Goal: Task Accomplishment & Management: Manage account settings

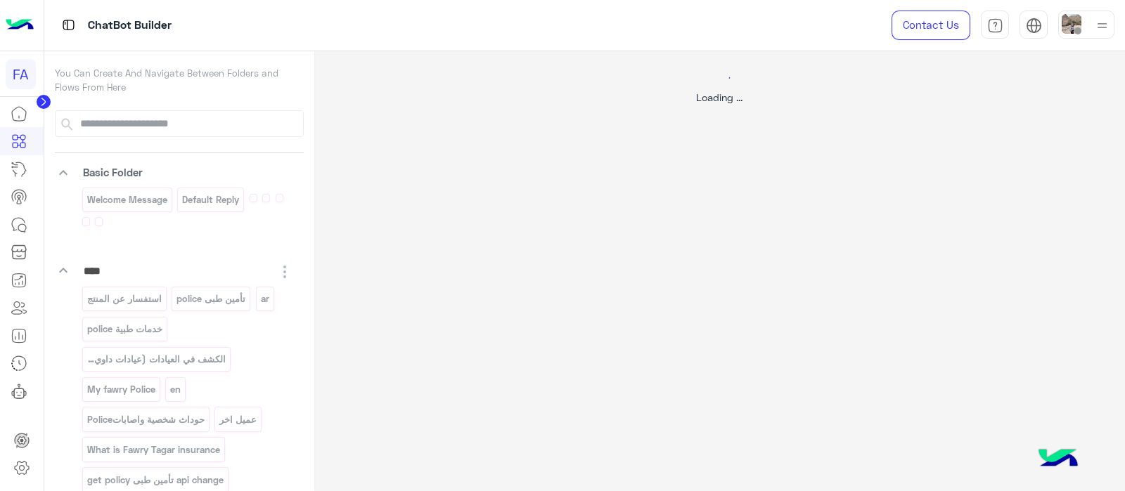
select select "****"
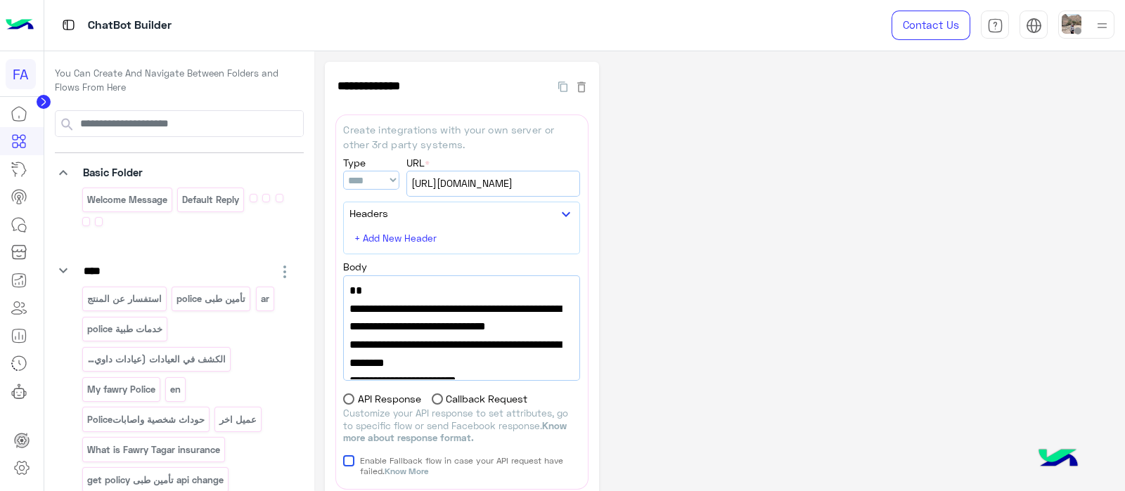
drag, startPoint x: 631, startPoint y: 216, endPoint x: 614, endPoint y: 77, distance: 140.9
click at [614, 77] on div "**********" at bounding box center [719, 361] width 789 height 598
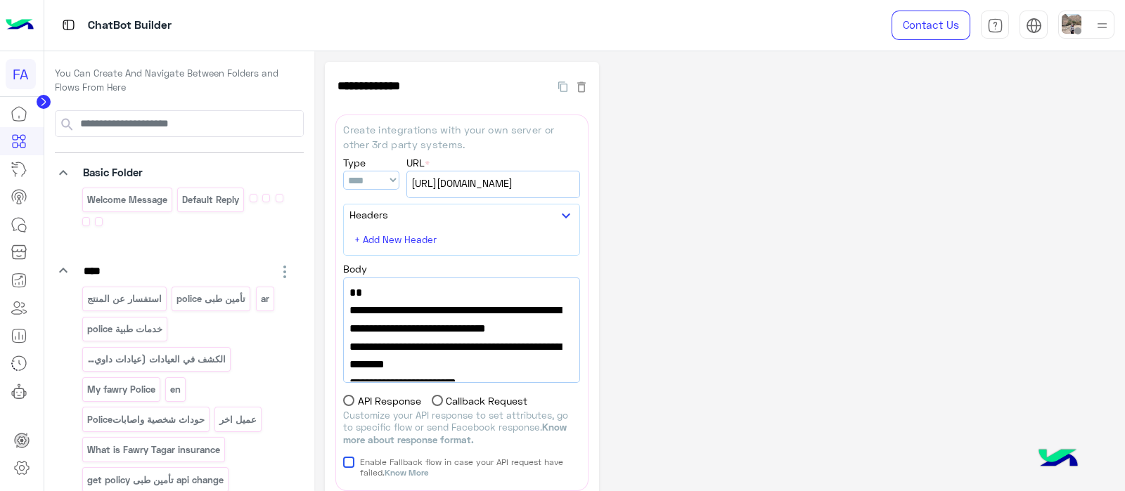
click at [42, 105] on circle at bounding box center [44, 102] width 14 height 14
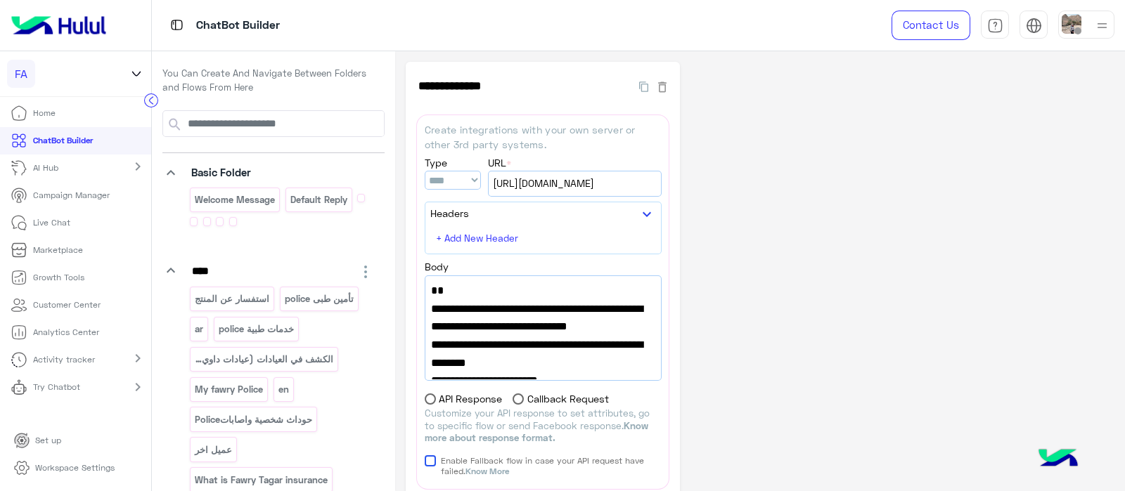
click at [120, 65] on div "FA" at bounding box center [63, 74] width 113 height 28
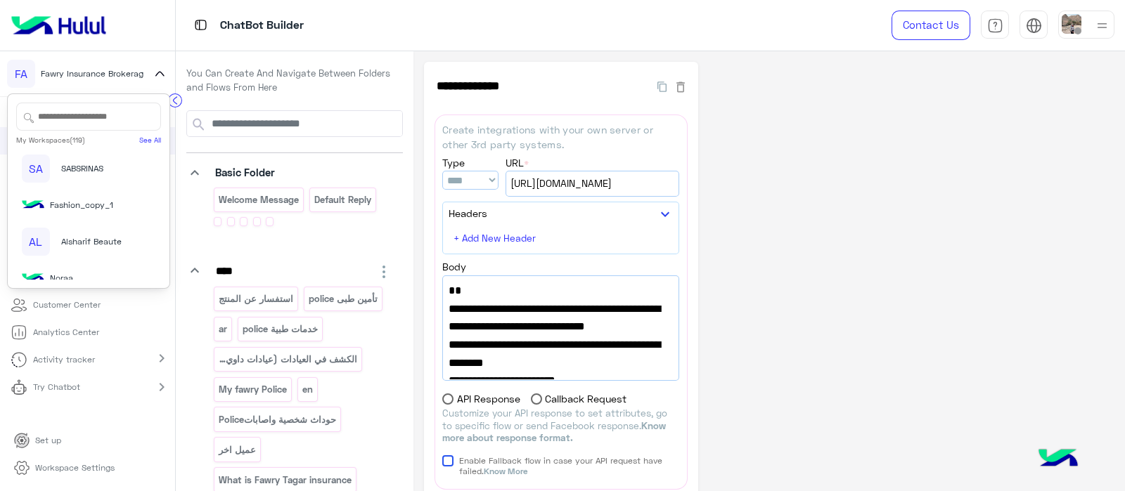
click at [65, 112] on input "text" at bounding box center [88, 117] width 145 height 28
type input "**"
click at [40, 238] on img at bounding box center [50, 241] width 56 height 13
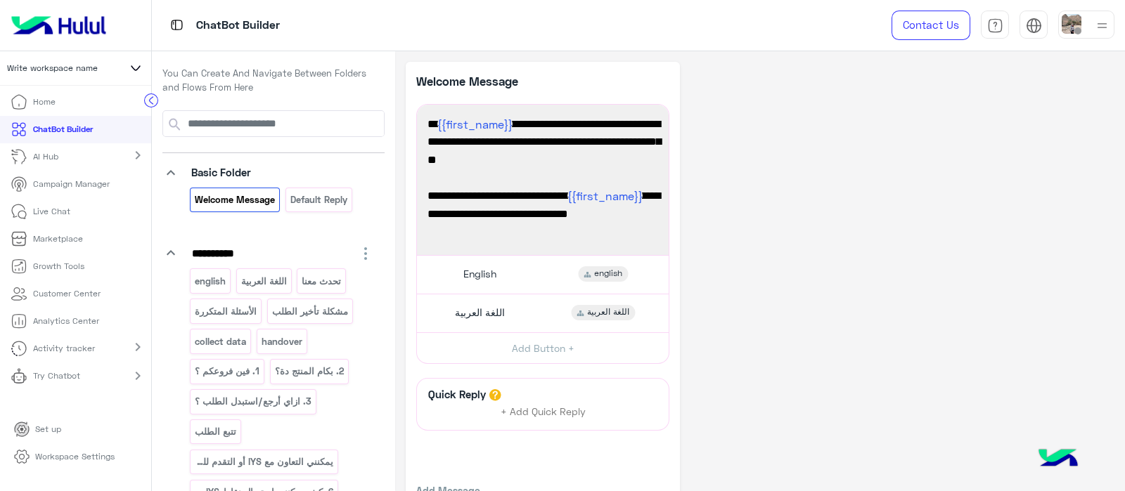
click at [35, 454] on p "Workspace Settings" at bounding box center [74, 457] width 79 height 13
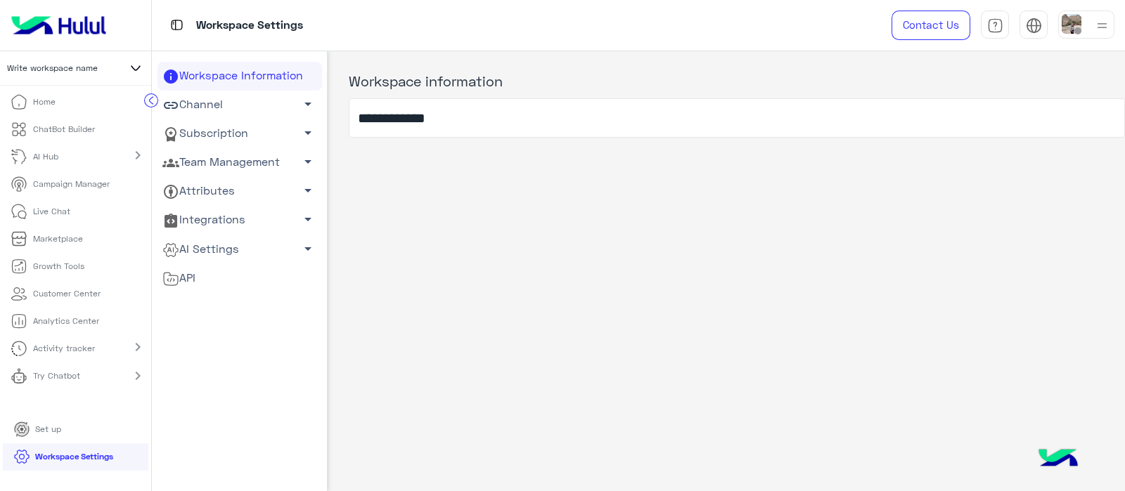
click at [238, 100] on link "Channel arrow_drop_down" at bounding box center [239, 105] width 164 height 29
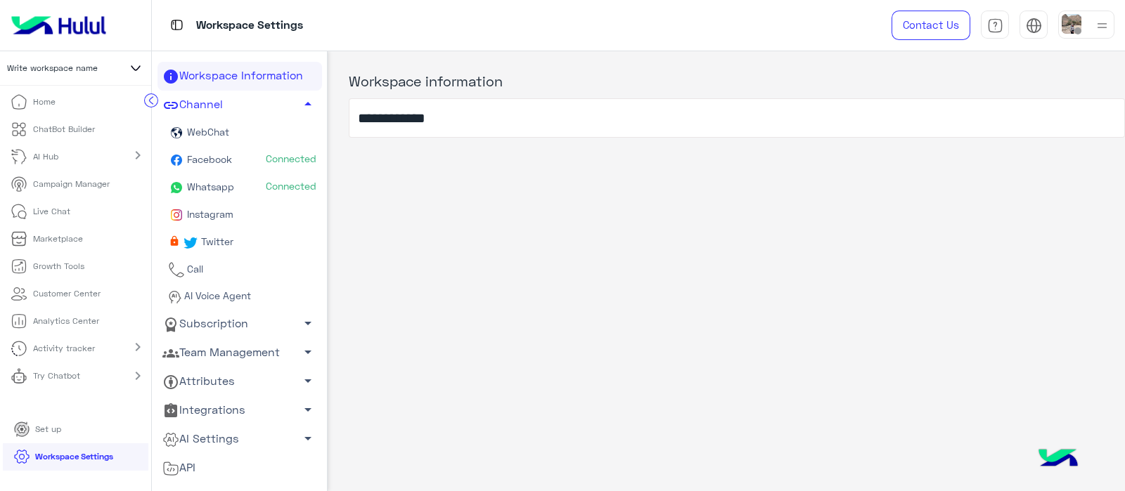
click at [210, 162] on span "Facebook" at bounding box center [209, 159] width 48 height 12
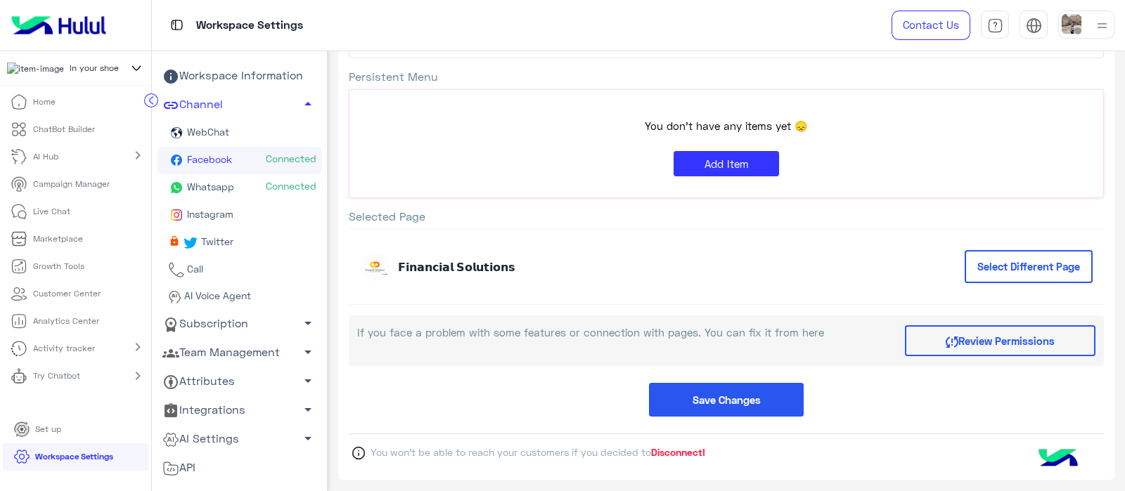
scroll to position [193, 0]
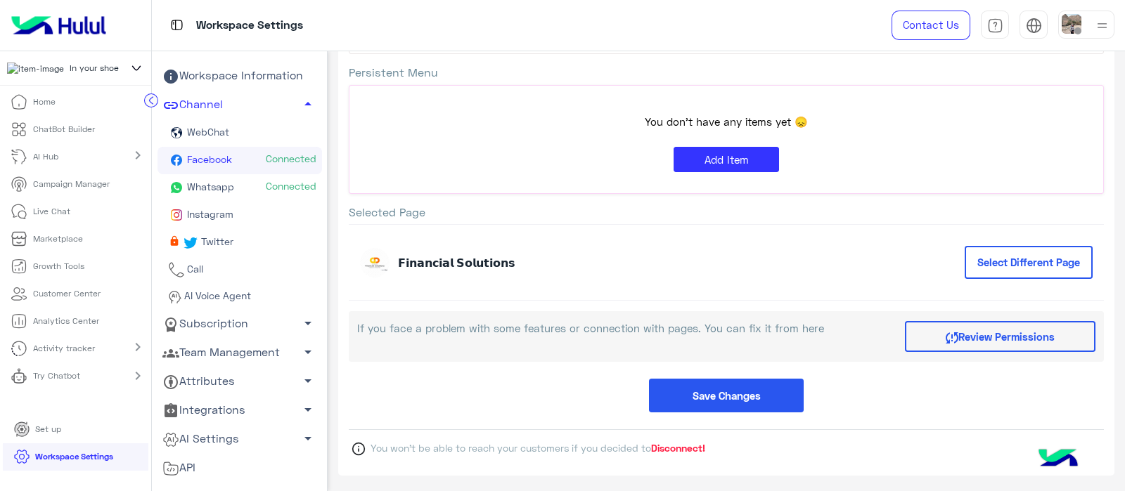
click at [678, 444] on span "Disconnect!" at bounding box center [678, 448] width 54 height 12
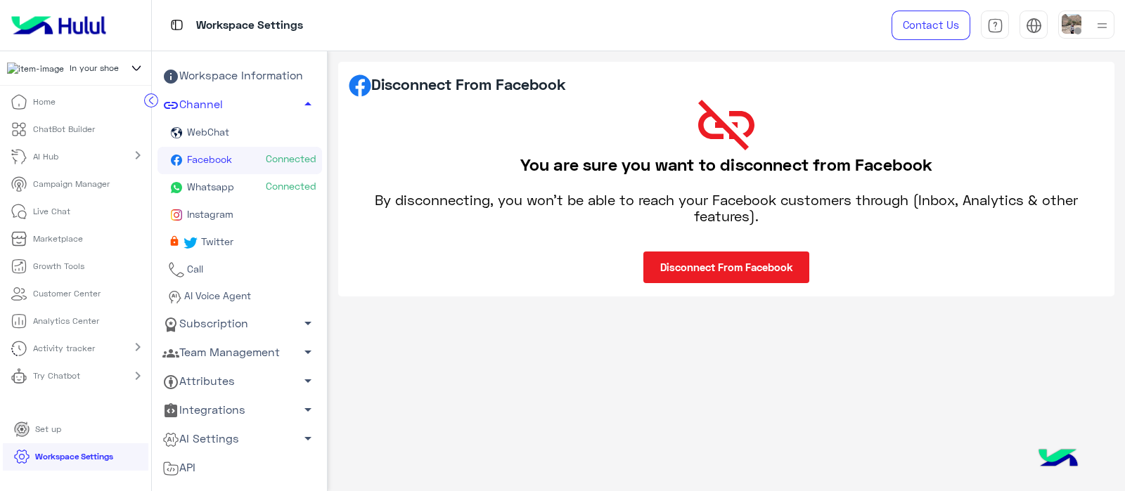
scroll to position [0, 0]
click at [743, 260] on button "Disconnect From Facebook" at bounding box center [726, 268] width 166 height 32
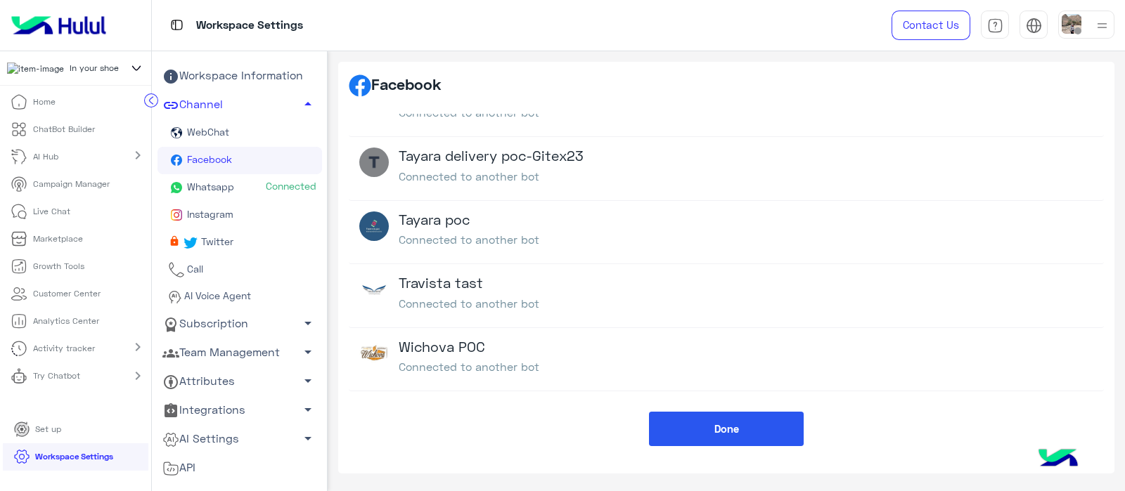
scroll to position [595, 0]
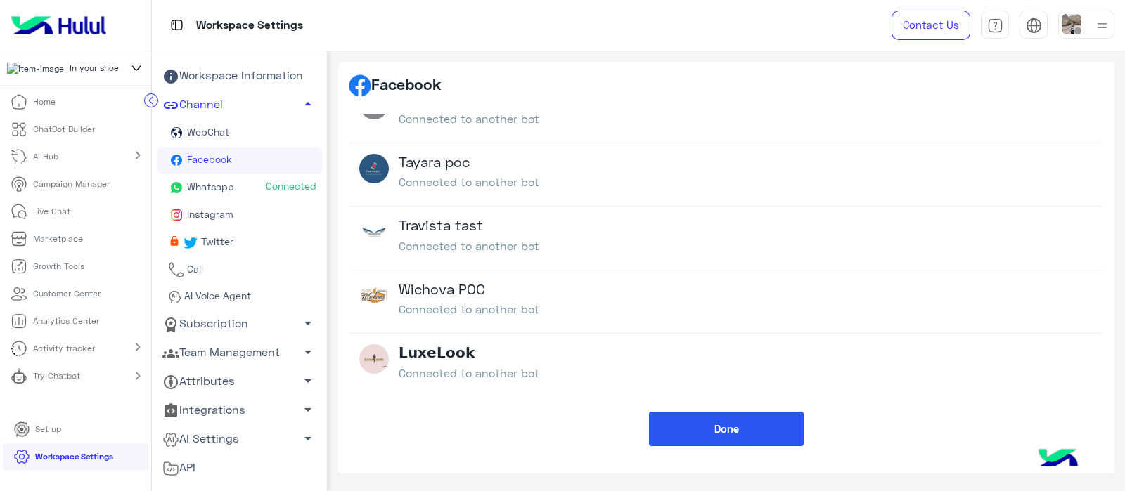
click at [221, 186] on span "Whatsapp" at bounding box center [210, 187] width 50 height 12
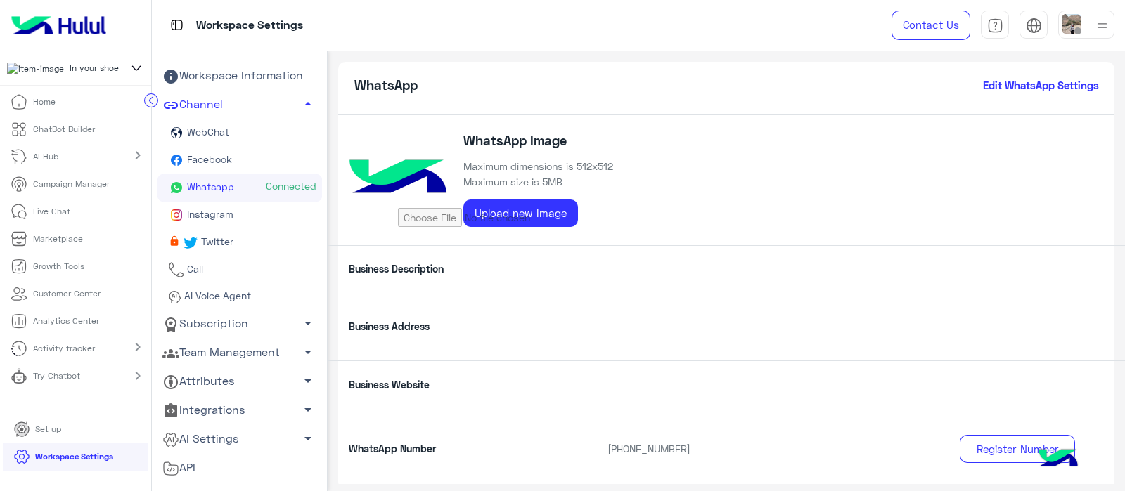
scroll to position [267, 0]
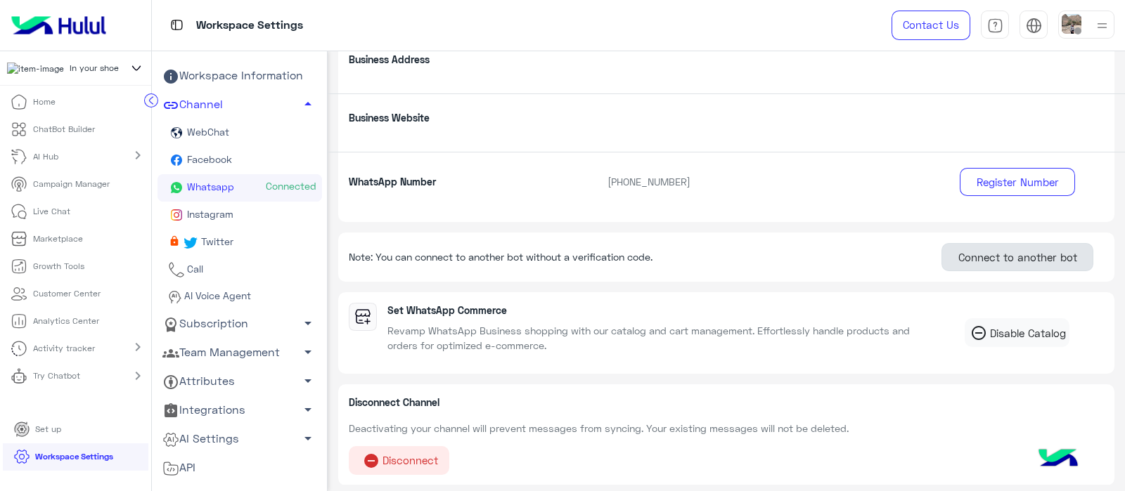
click at [996, 252] on button "Connect to another bot" at bounding box center [1017, 257] width 152 height 28
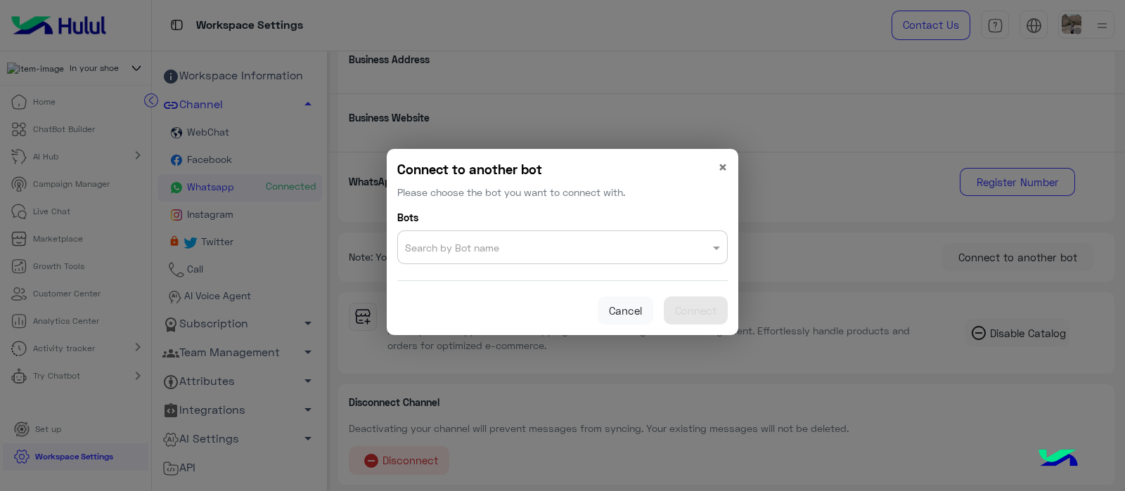
click at [429, 245] on input "text" at bounding box center [534, 245] width 258 height 20
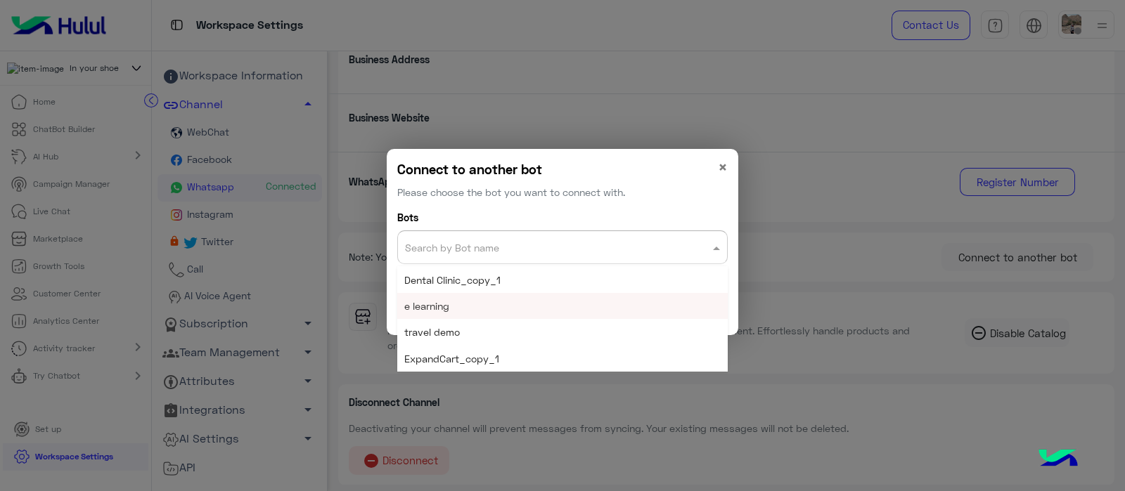
scroll to position [943, 0]
click at [483, 309] on div "e learning" at bounding box center [562, 308] width 330 height 26
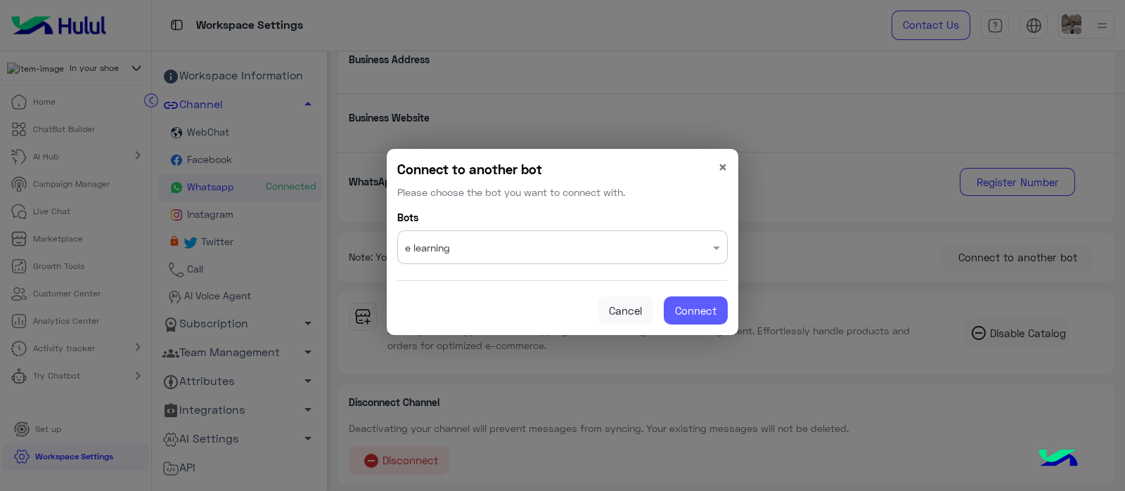
click at [710, 314] on span "Connect" at bounding box center [695, 310] width 41 height 13
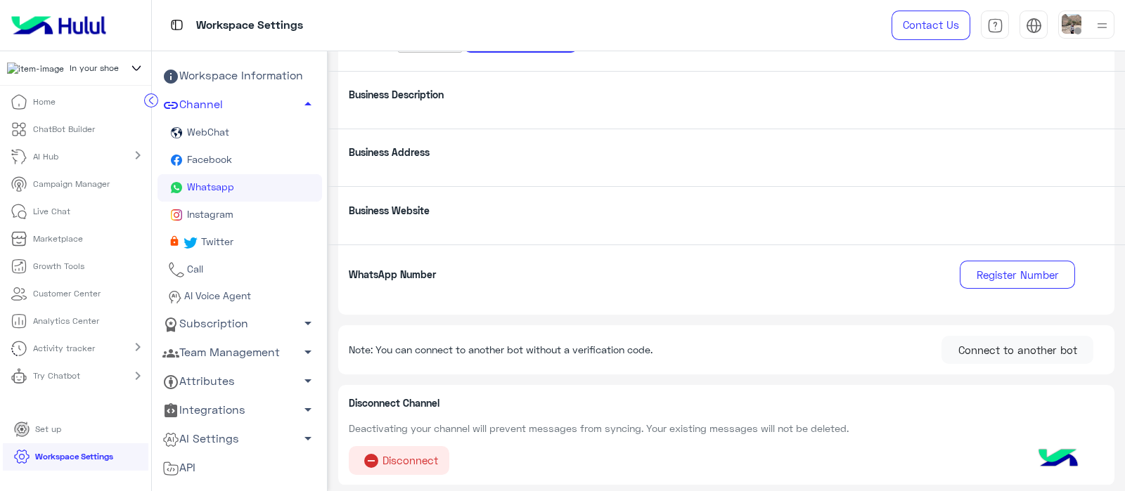
click at [131, 65] on icon at bounding box center [136, 68] width 15 height 17
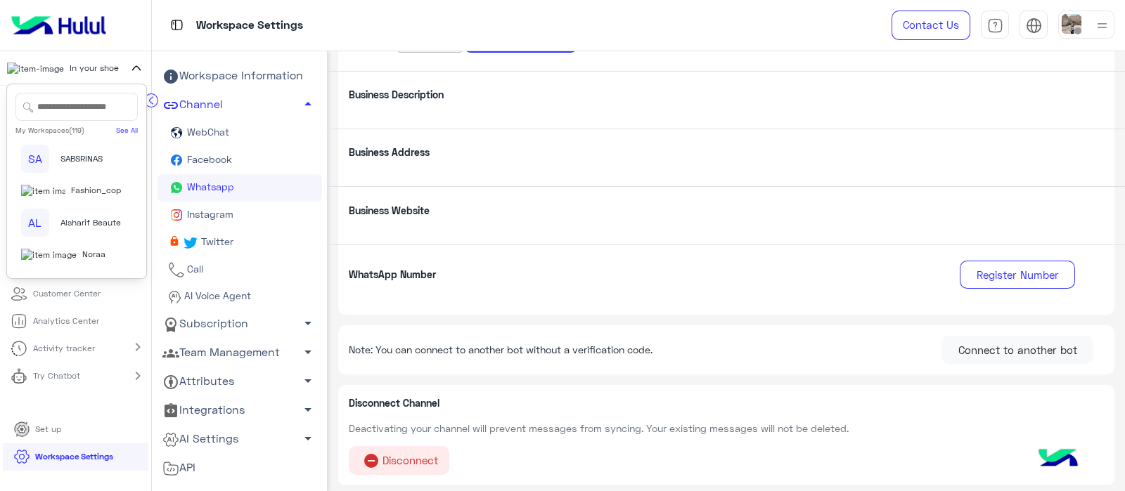
click at [74, 115] on input "text" at bounding box center [76, 107] width 122 height 28
click at [295, 165] on link "Facebook" at bounding box center [239, 160] width 164 height 27
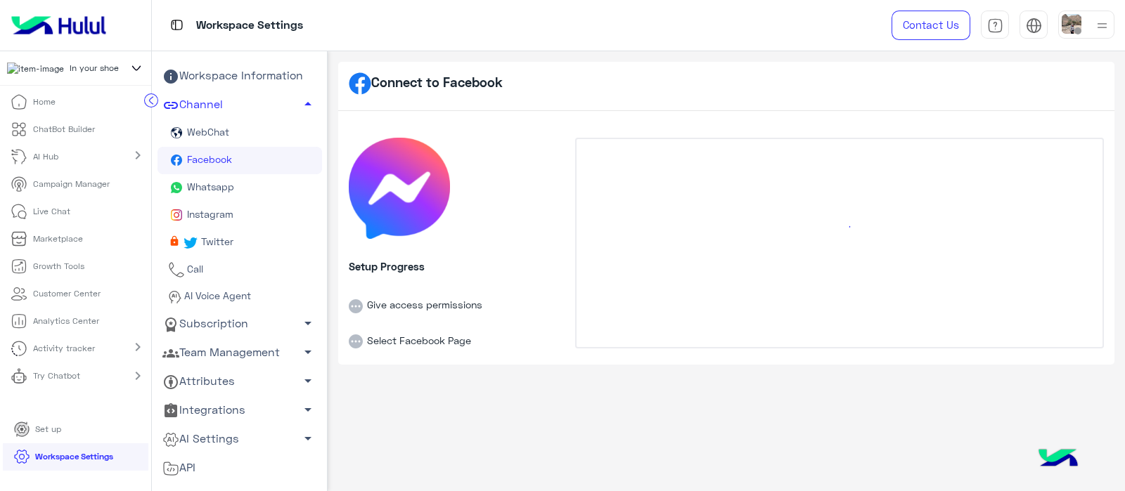
click at [82, 131] on p "ChatBot Builder" at bounding box center [64, 129] width 62 height 13
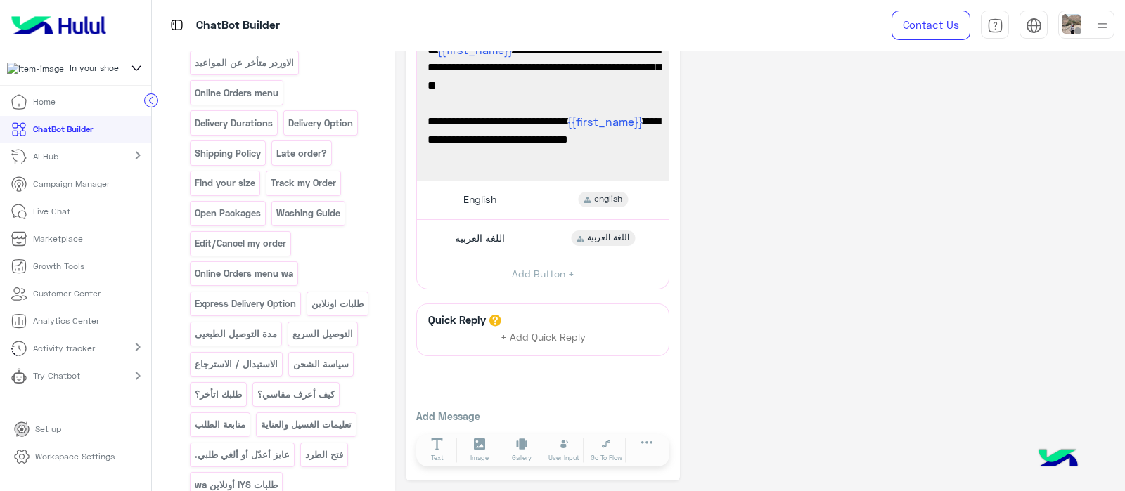
scroll to position [1211, 0]
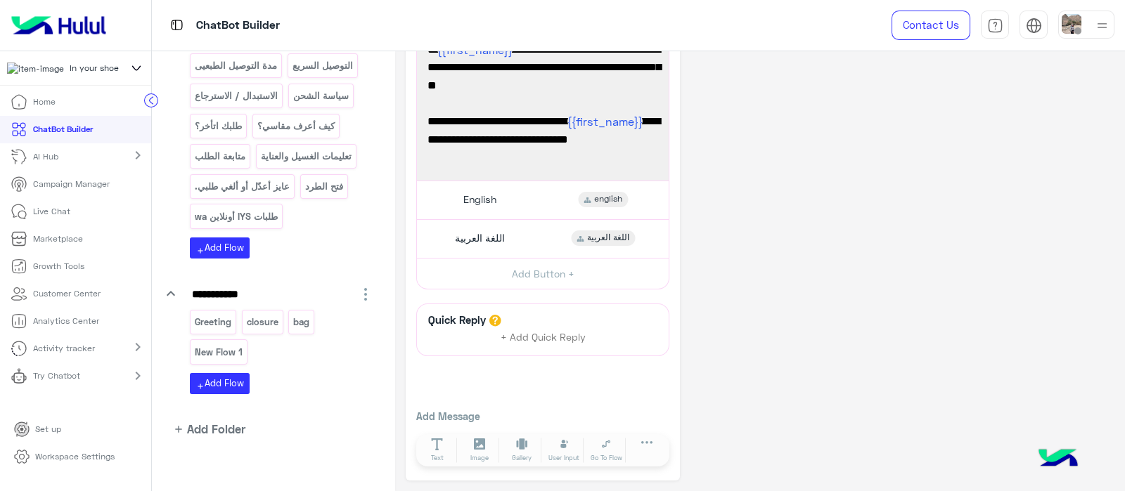
click at [136, 71] on icon at bounding box center [136, 68] width 15 height 17
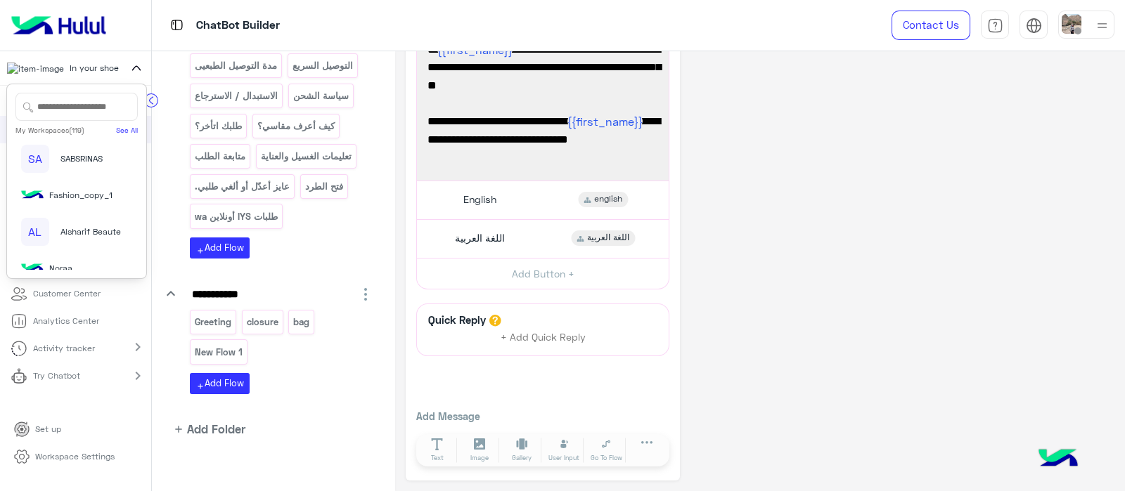
click at [51, 110] on input "text" at bounding box center [76, 107] width 122 height 28
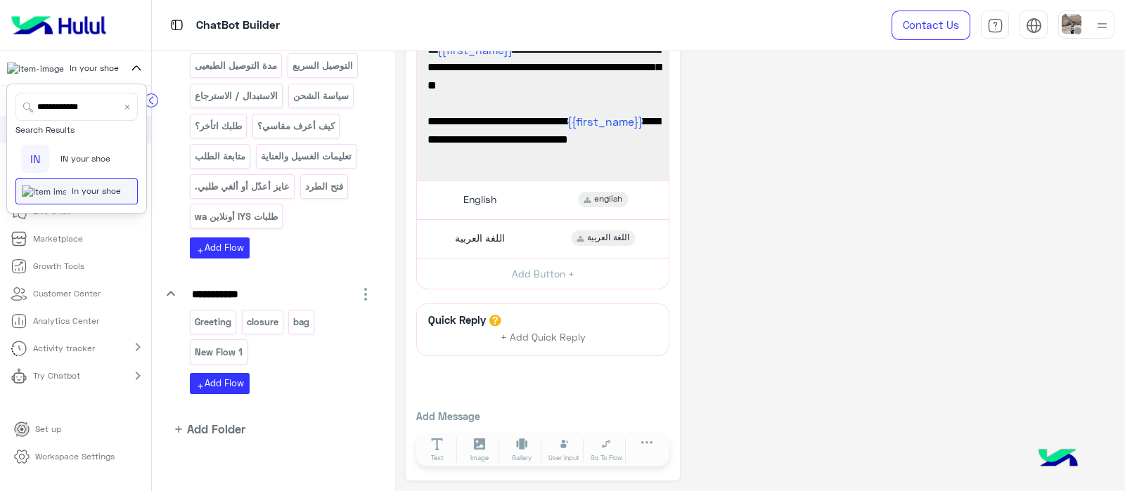
type input "**********"
click at [66, 159] on span "IN your shoe" at bounding box center [85, 159] width 50 height 13
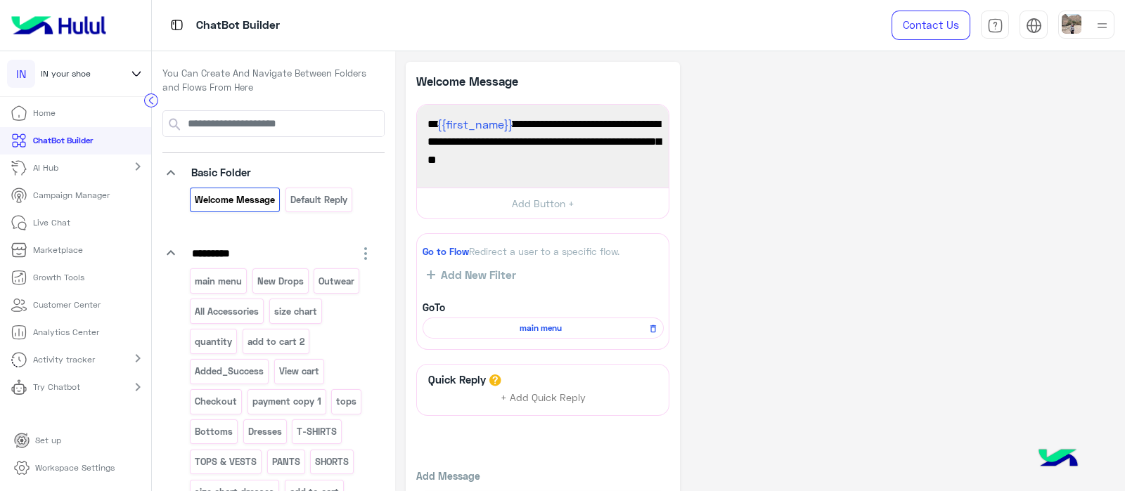
click at [34, 469] on link "Workspace Settings" at bounding box center [64, 468] width 123 height 27
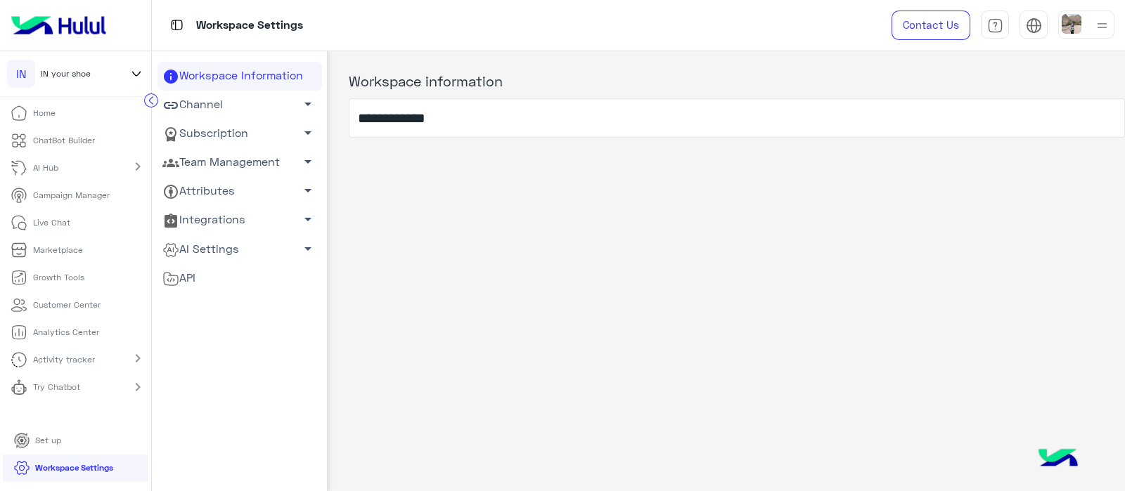
click at [226, 110] on link "Channel arrow_drop_down" at bounding box center [239, 105] width 164 height 29
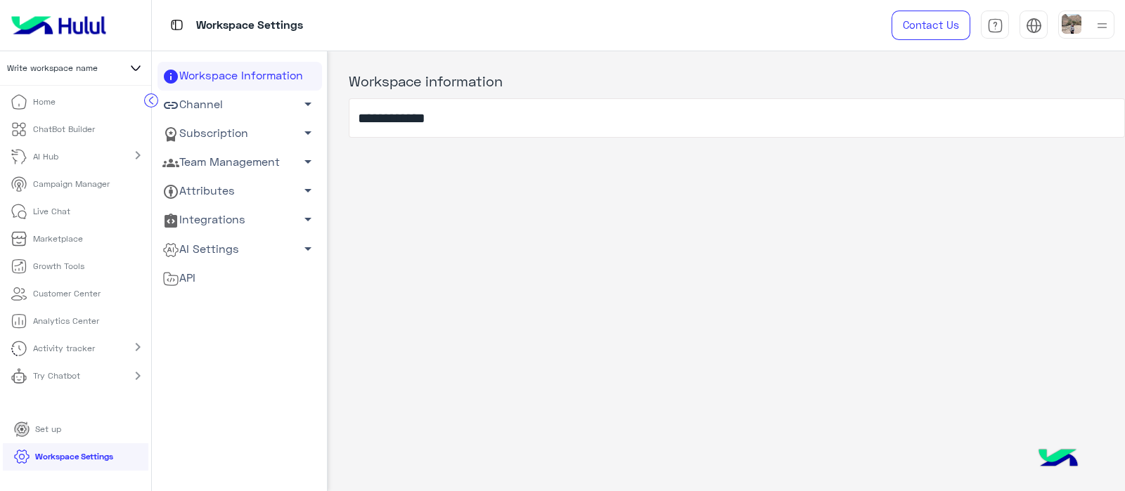
click at [138, 70] on icon at bounding box center [135, 68] width 17 height 17
click at [68, 107] on input "text" at bounding box center [76, 107] width 122 height 28
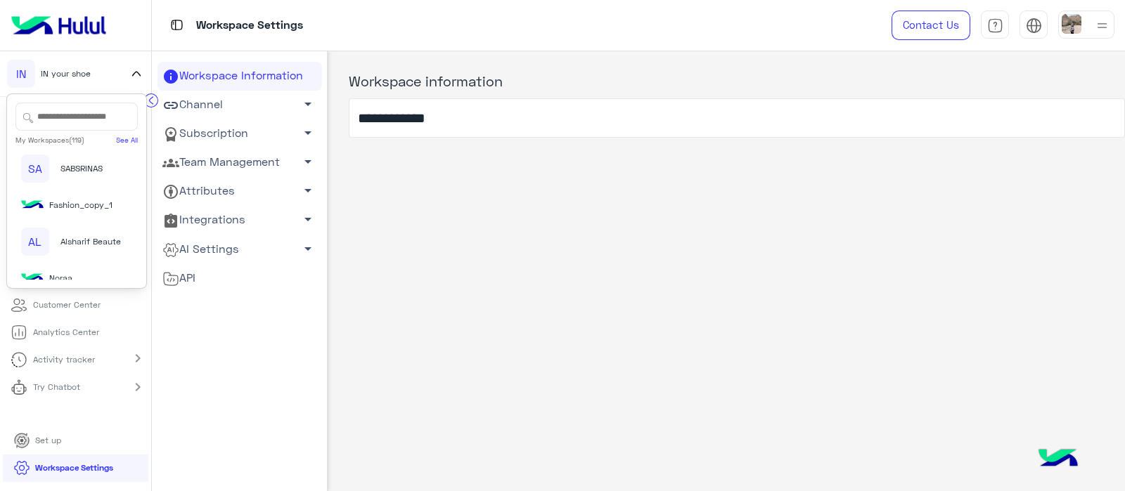
click at [79, 118] on input "text" at bounding box center [76, 117] width 122 height 28
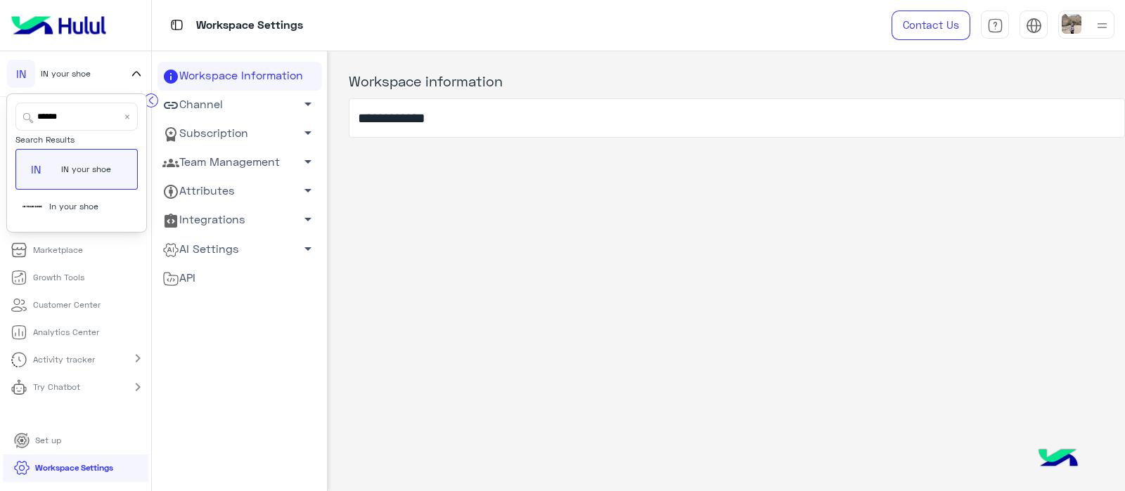
type input "******"
click at [57, 206] on span "In your shoe" at bounding box center [73, 206] width 49 height 13
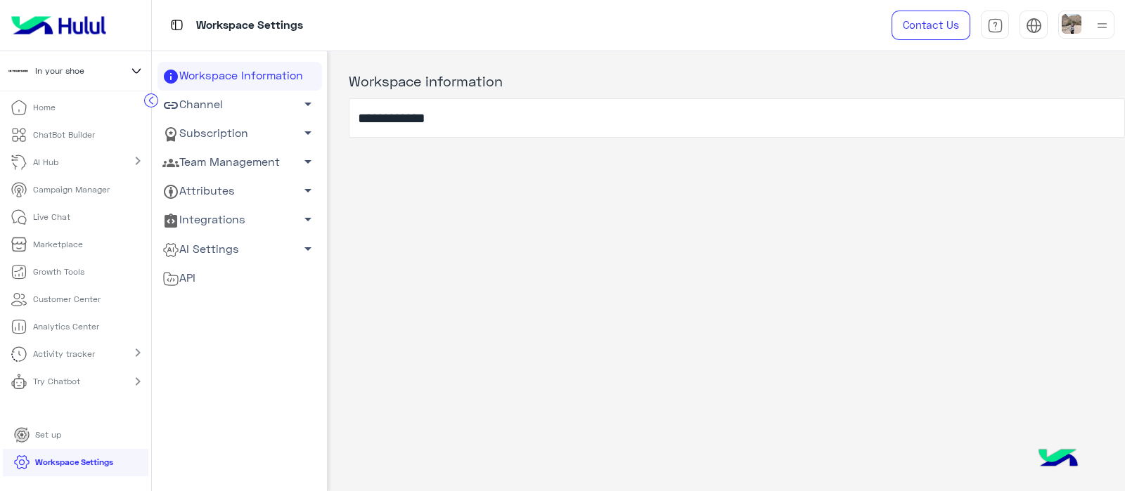
click at [214, 158] on link "Team Management arrow_drop_down" at bounding box center [239, 162] width 164 height 29
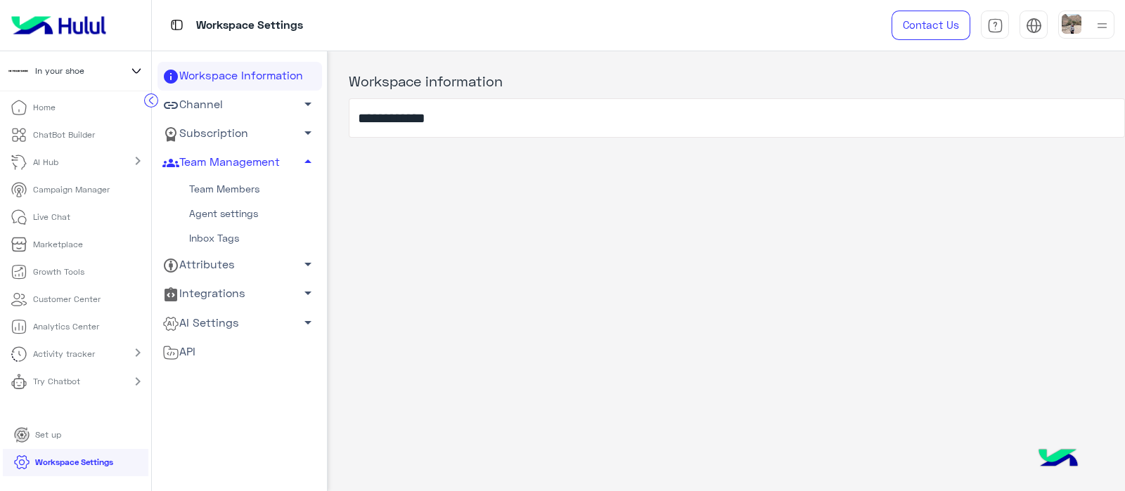
click at [214, 133] on link "Subscription arrow_drop_down" at bounding box center [239, 133] width 164 height 29
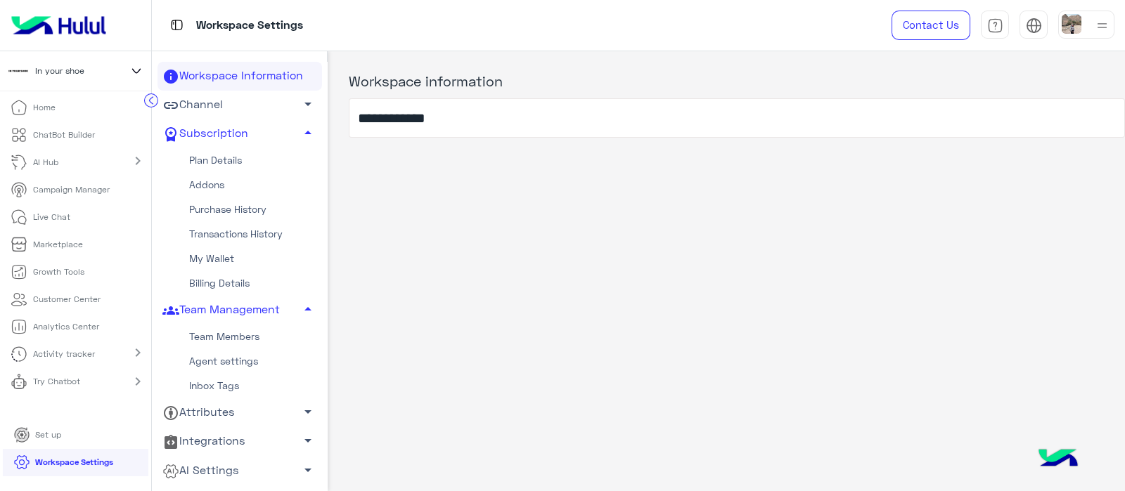
click at [218, 156] on link "Plan Details" at bounding box center [239, 160] width 164 height 25
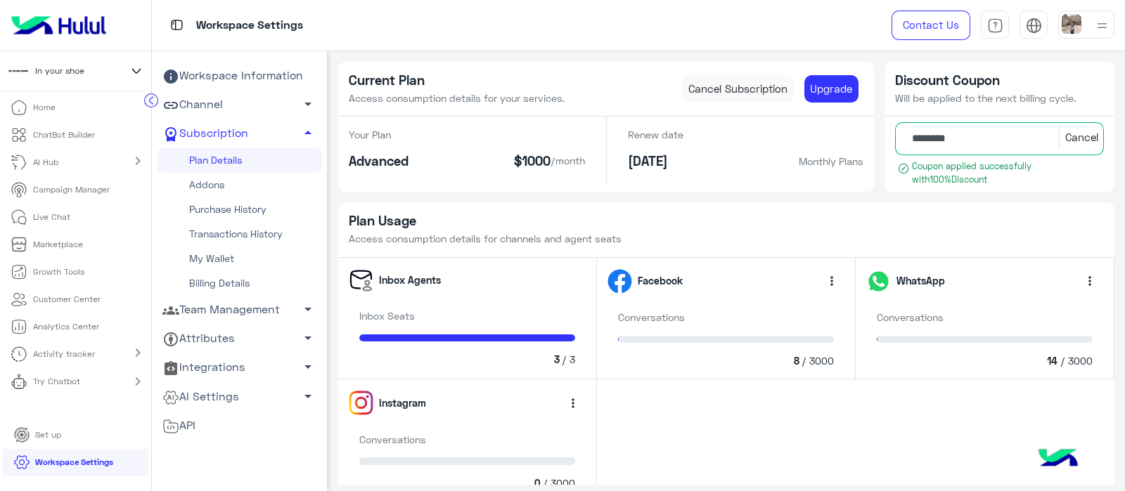
click at [200, 303] on link "Team Management arrow_drop_down" at bounding box center [239, 310] width 164 height 29
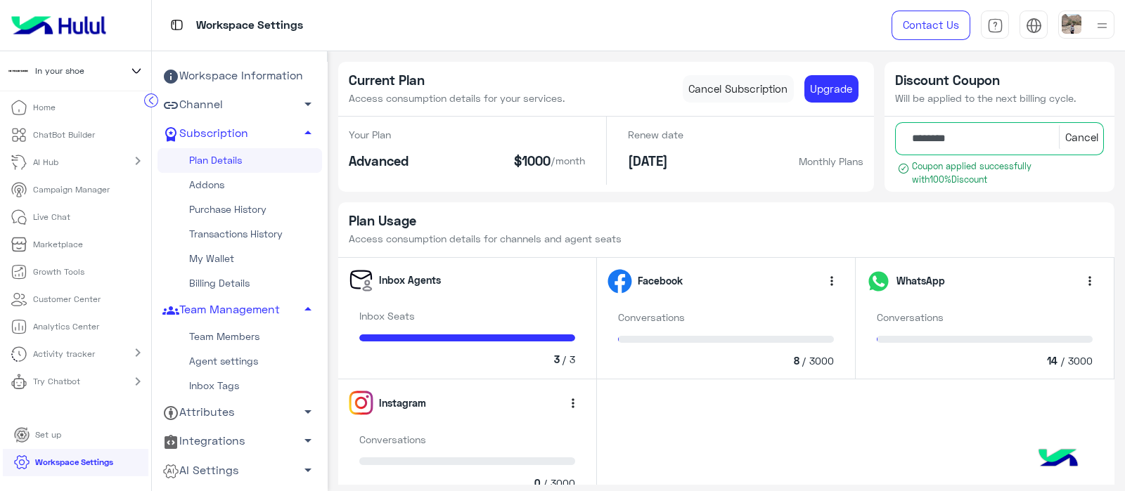
click at [195, 336] on link "Team Members" at bounding box center [239, 337] width 164 height 25
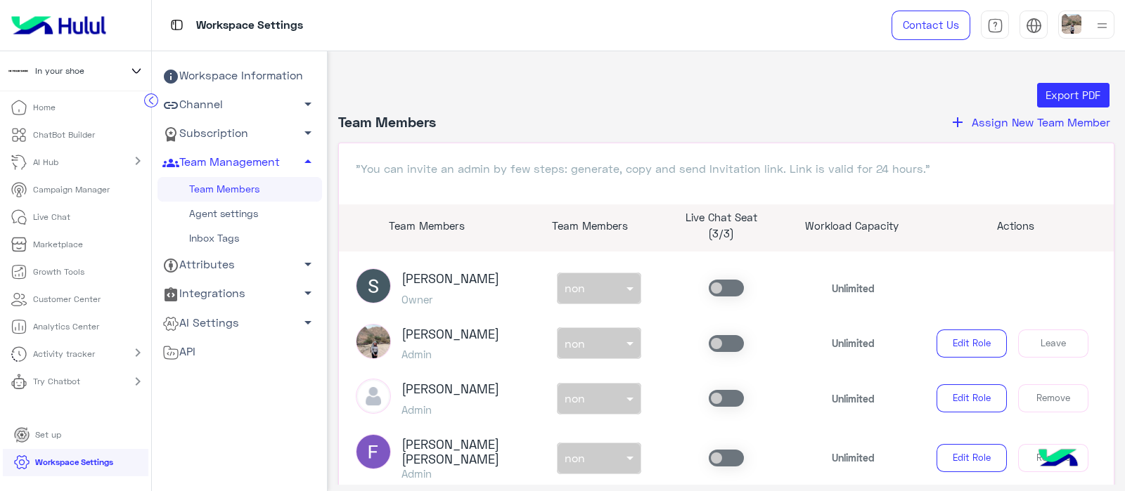
click at [1115, 263] on app-team-manager "Export PDF Team Members add Assign New Team Member "You can invite an admin by …" at bounding box center [726, 368] width 797 height 570
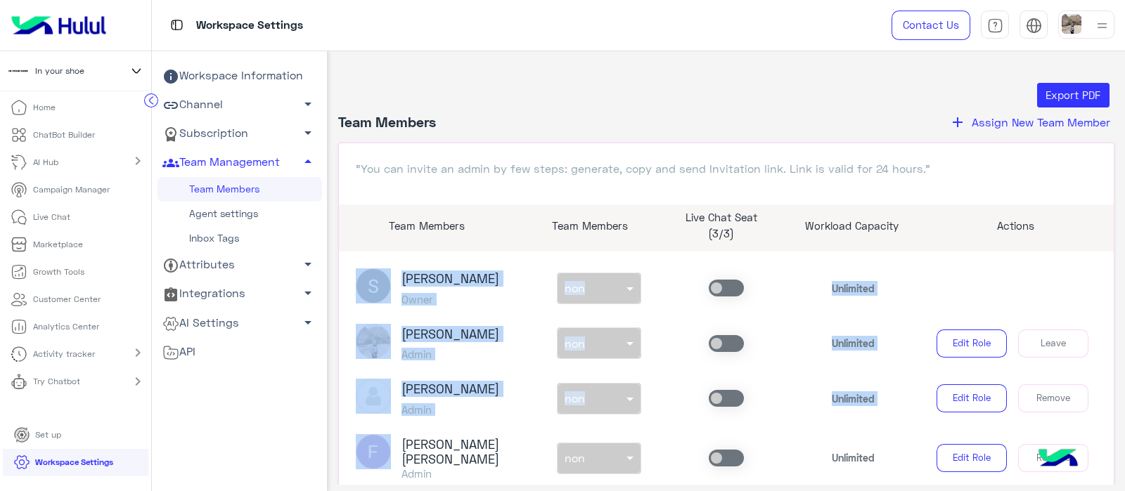
drag, startPoint x: 1109, startPoint y: 271, endPoint x: 1104, endPoint y: 410, distance: 140.0
click at [1104, 410] on app-team-manager "Export PDF Team Members add Assign New Team Member "You can invite an admin by …" at bounding box center [726, 368] width 797 height 570
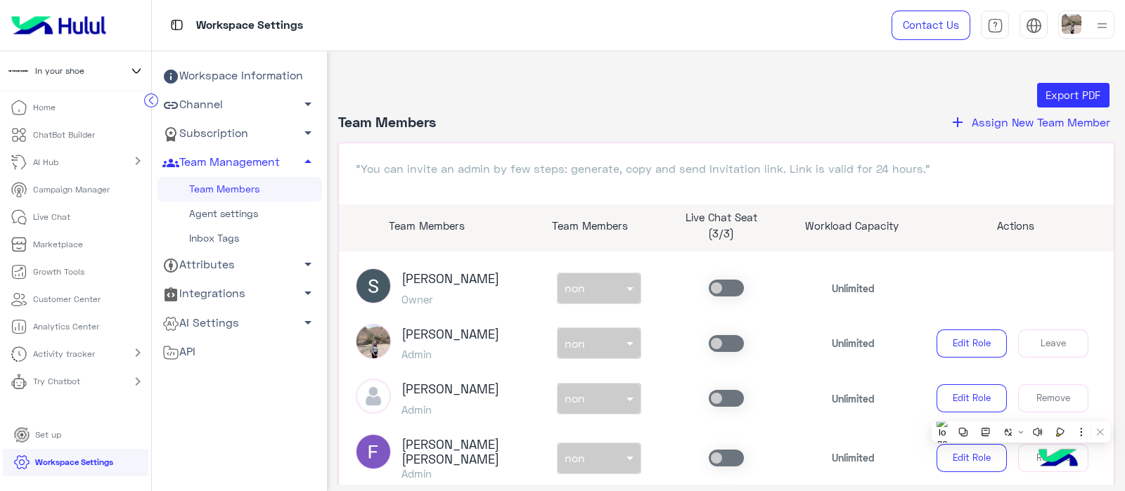
click at [924, 236] on div "Actions" at bounding box center [1015, 231] width 196 height 27
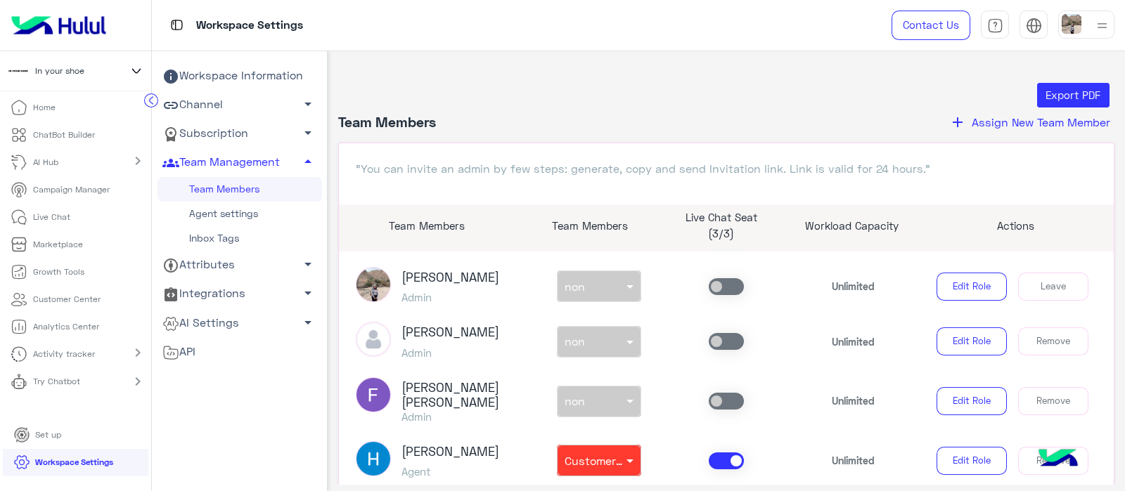
scroll to position [58, 0]
click at [1102, 288] on article "Sabrin Shawky Owner non × non Unlimited Sabrin Shawky Admin non × non Unlimited…" at bounding box center [726, 427] width 775 height 351
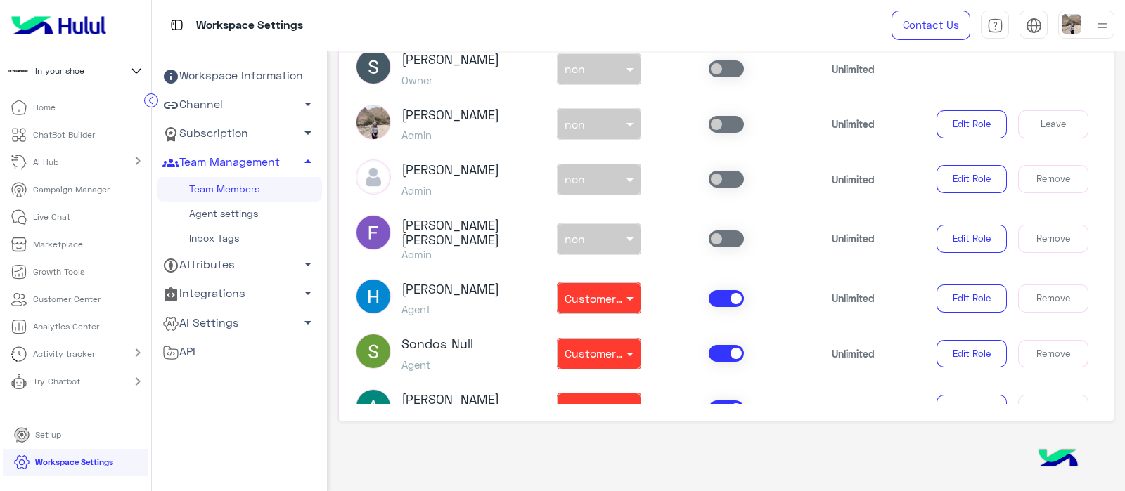
scroll to position [131, 0]
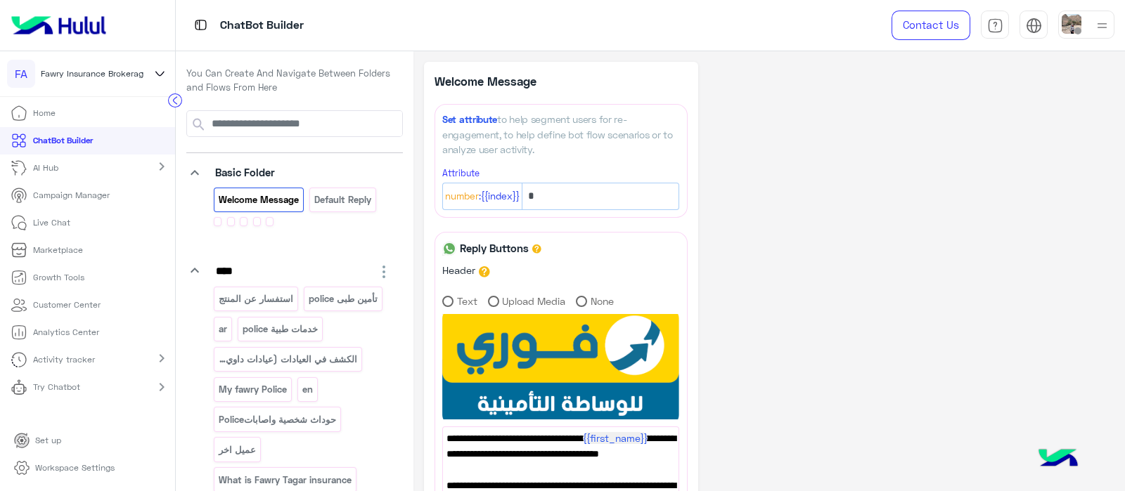
drag, startPoint x: 1124, startPoint y: 89, endPoint x: 1122, endPoint y: 153, distance: 63.3
click at [1122, 153] on html "FA Fawry Insurance Brokerage`s Home ChatBot Builder AI Hub chevron_right Campai…" at bounding box center [562, 245] width 1125 height 491
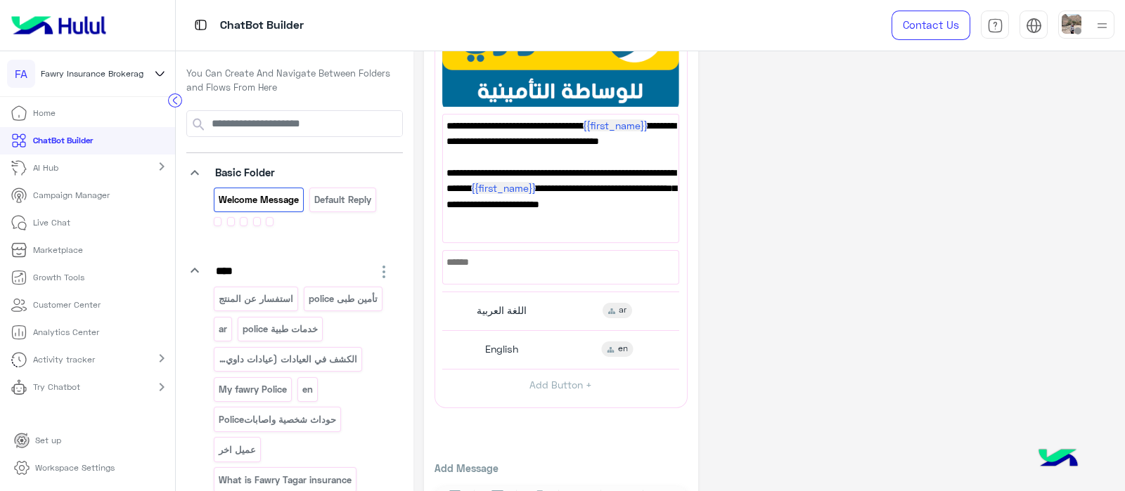
scroll to position [364, 0]
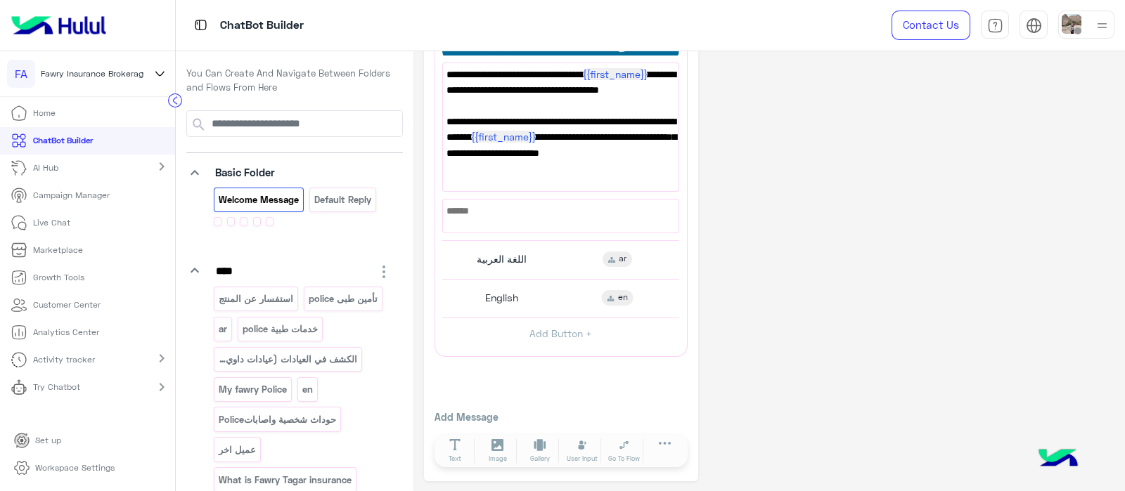
click at [171, 96] on circle at bounding box center [175, 99] width 13 height 13
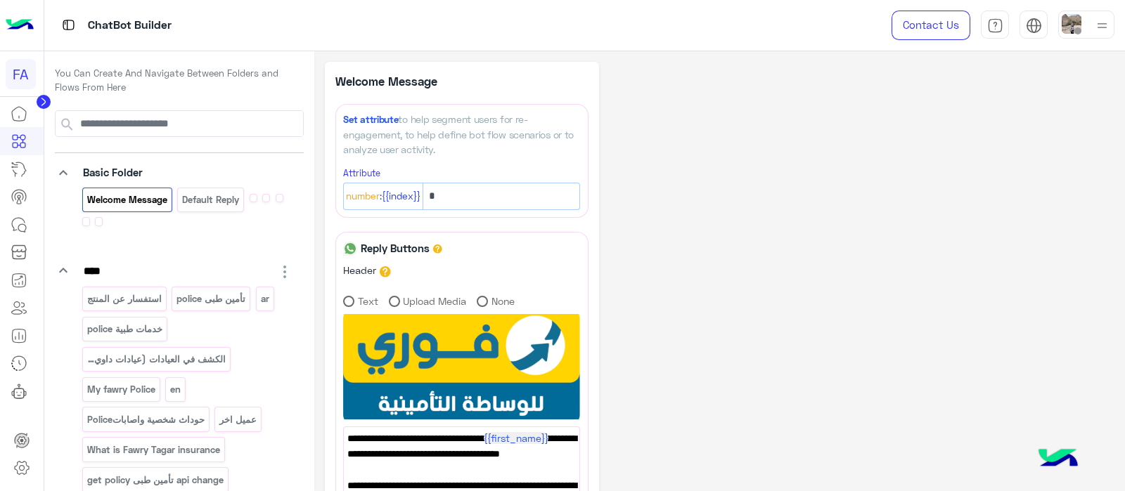
click at [706, 234] on div "**********" at bounding box center [719, 454] width 789 height 784
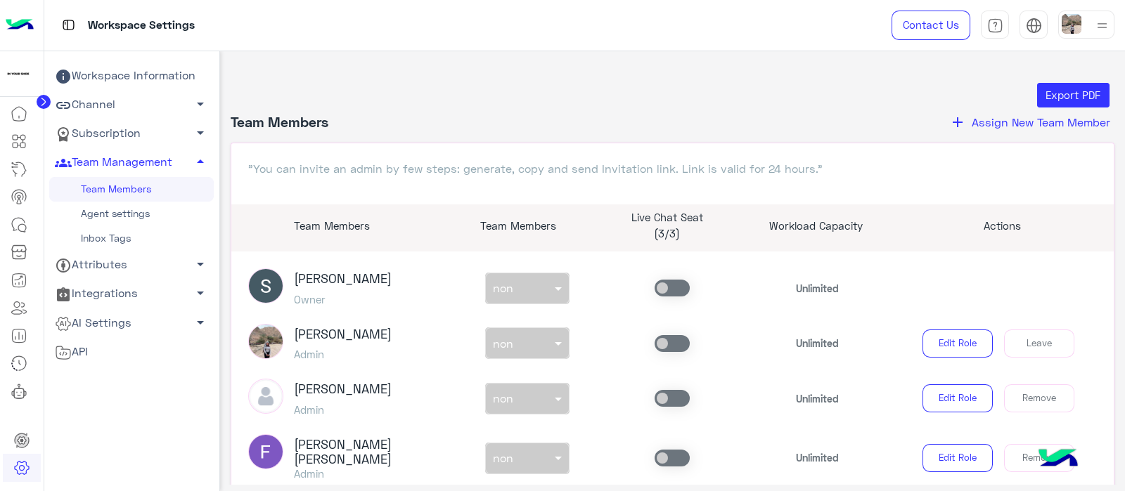
click at [42, 106] on circle at bounding box center [44, 102] width 14 height 14
